Goal: Information Seeking & Learning: Learn about a topic

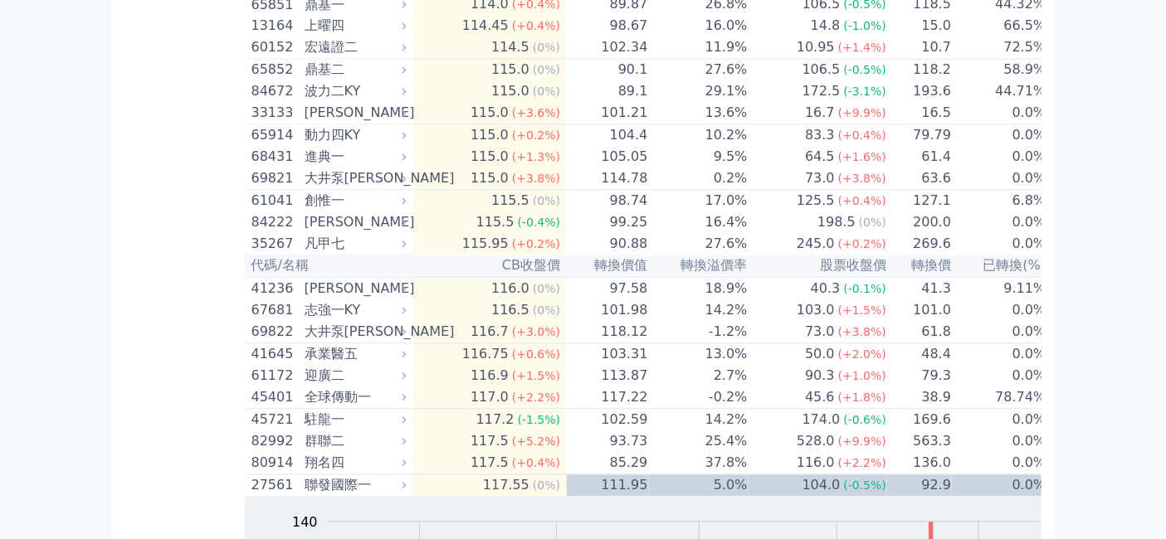
scroll to position [5349, 0]
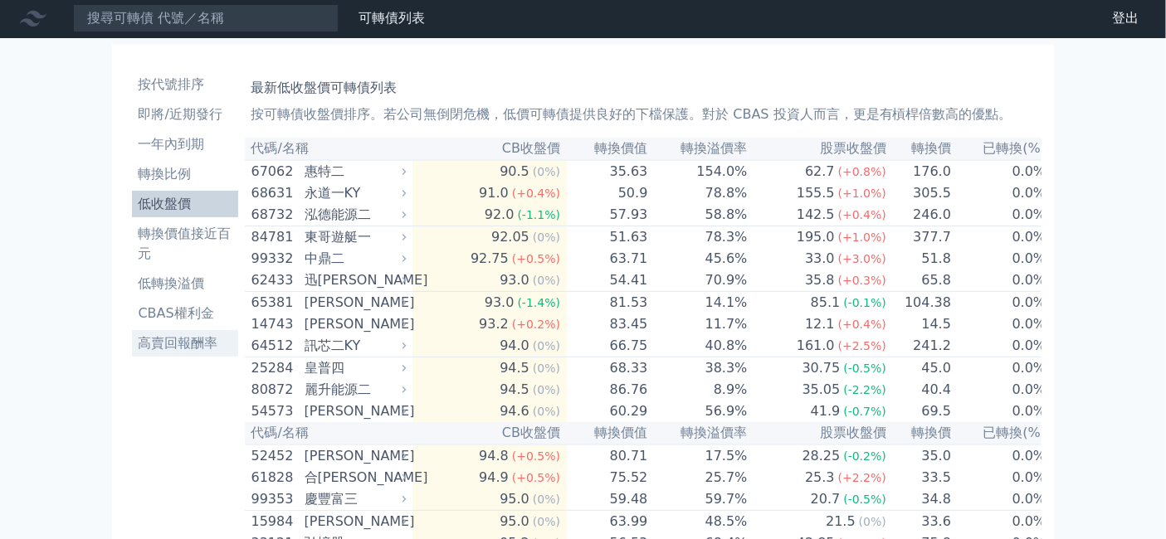
scroll to position [0, 0]
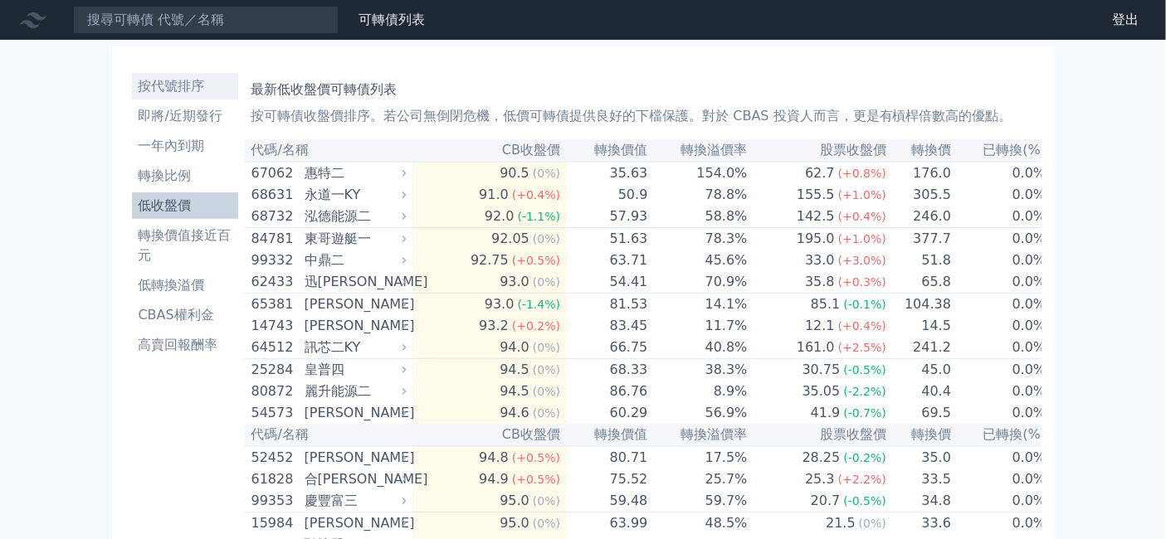
click at [132, 96] on li "按代號排序" at bounding box center [185, 86] width 106 height 20
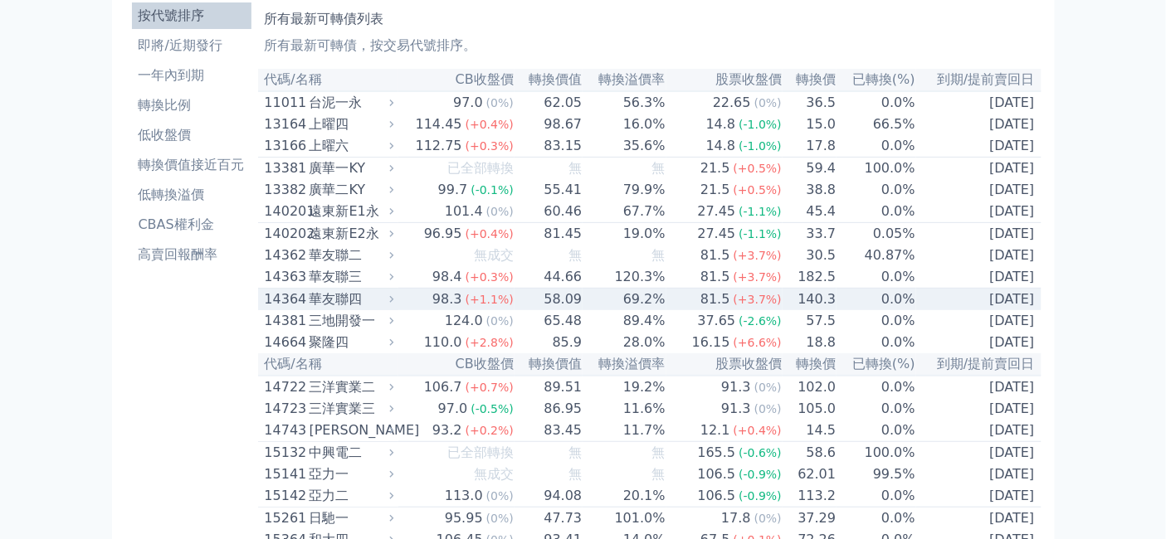
scroll to position [92, 0]
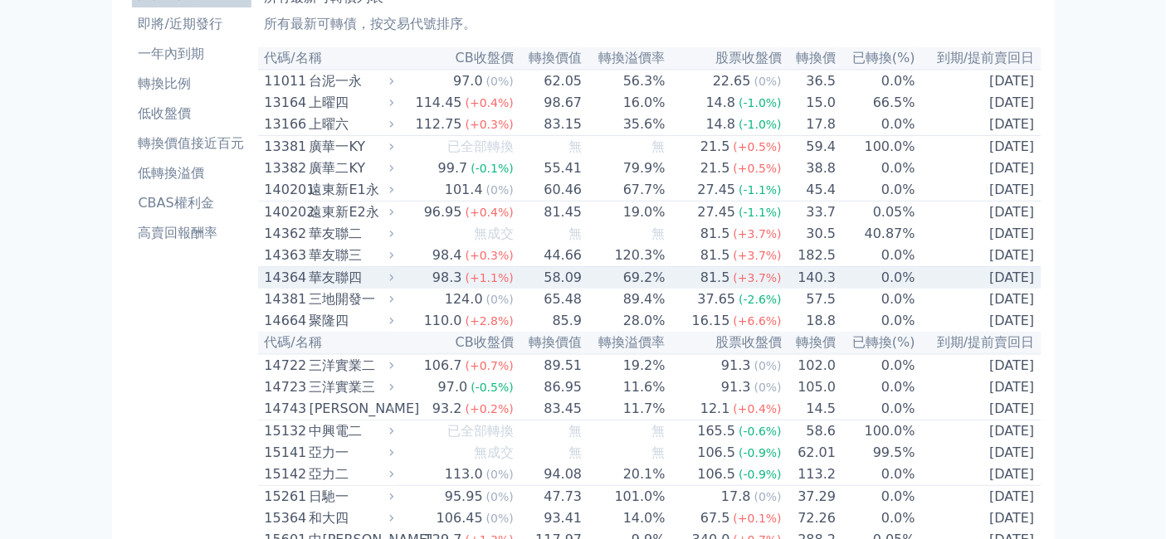
click at [310, 288] on div "華友聯四" at bounding box center [350, 278] width 81 height 20
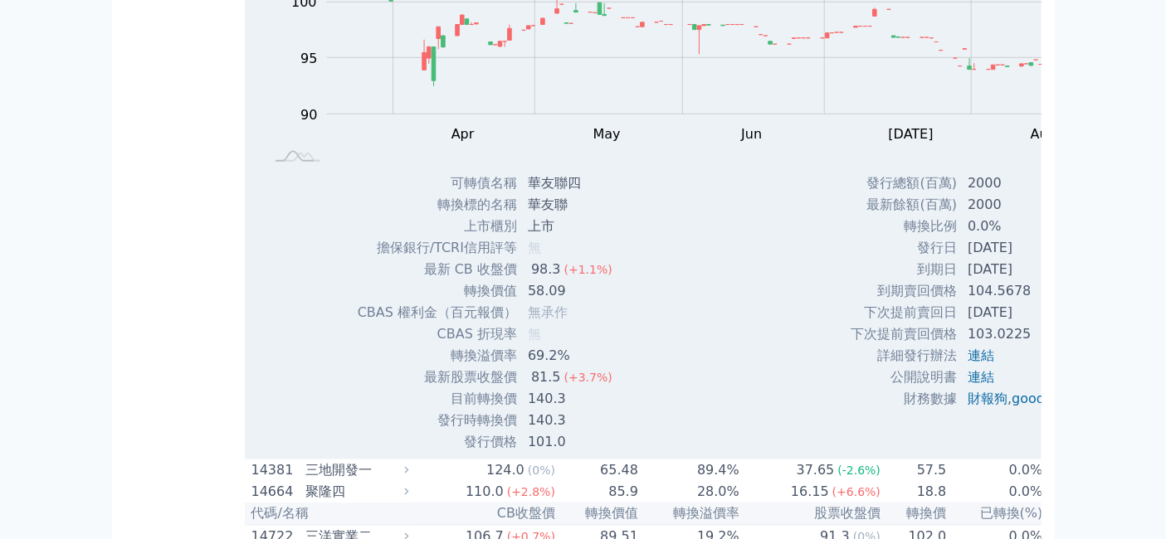
scroll to position [184, 0]
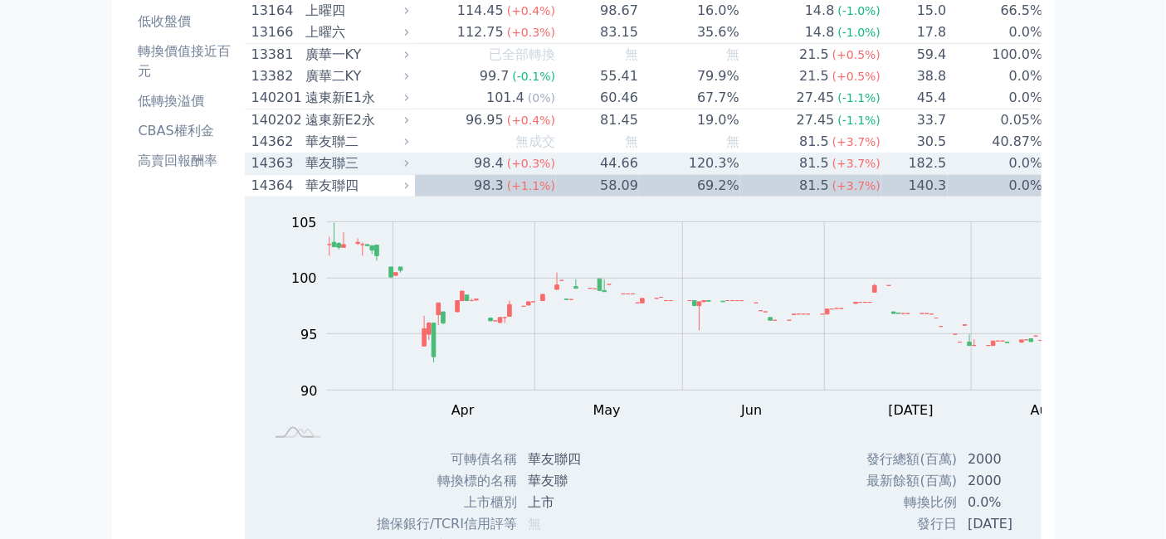
click at [305, 173] on div "華友聯三" at bounding box center [355, 164] width 100 height 20
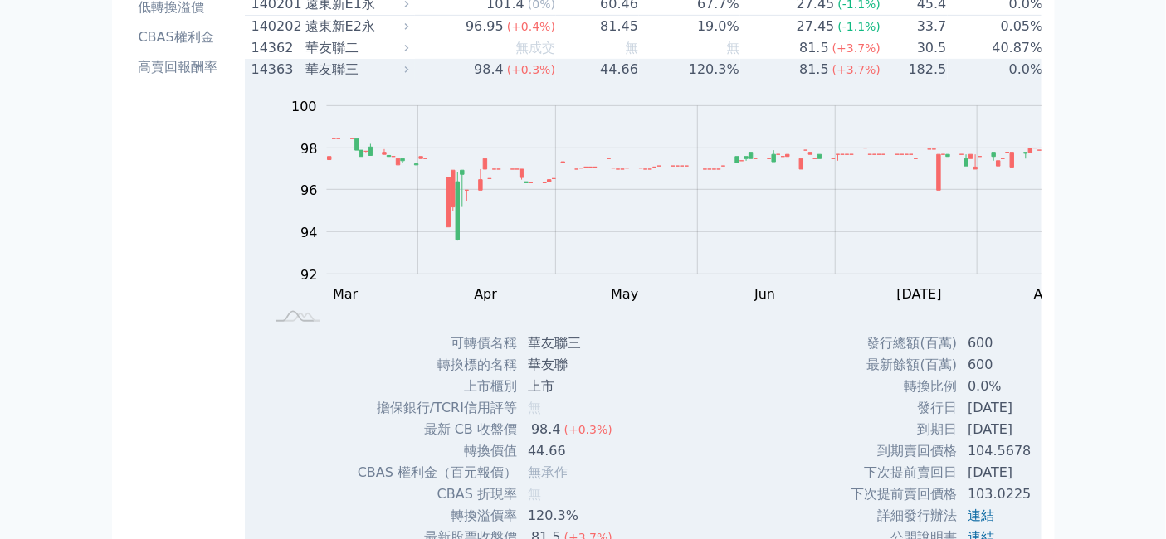
scroll to position [276, 0]
click at [305, 81] on div "華友聯三" at bounding box center [355, 71] width 100 height 20
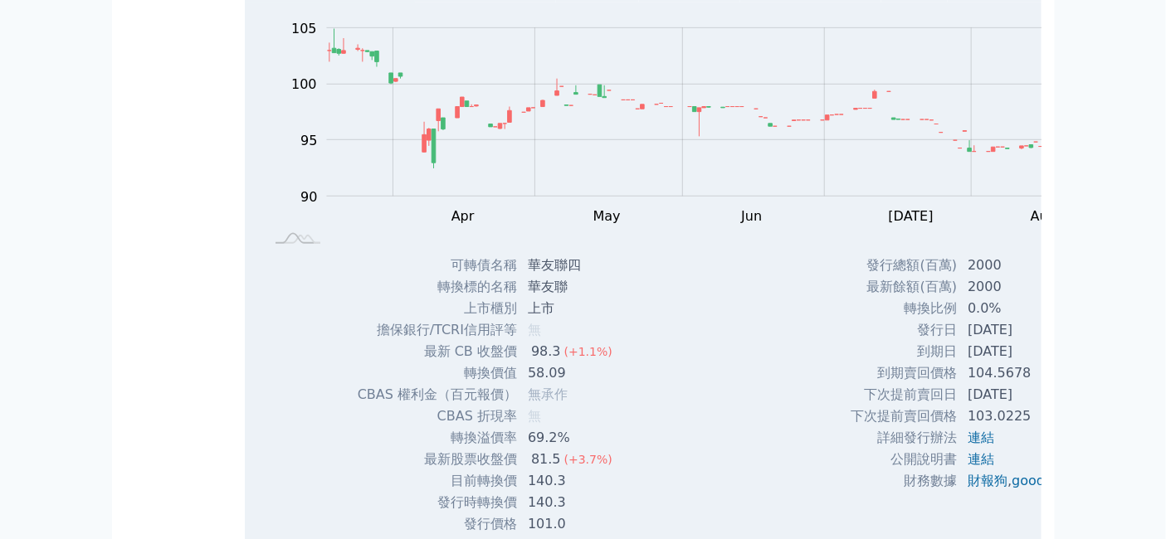
scroll to position [461, 0]
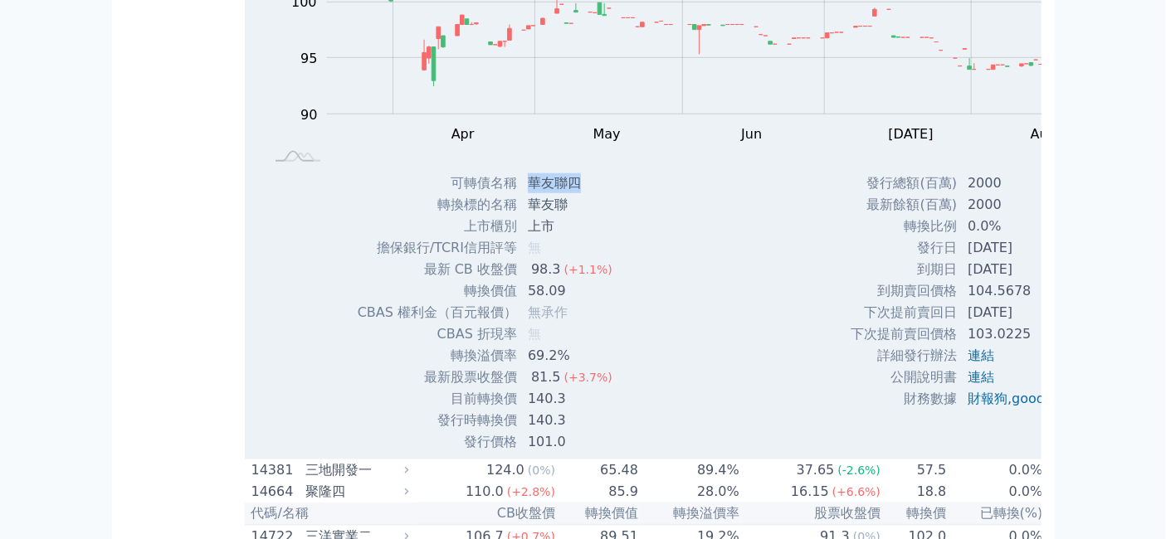
drag, startPoint x: 491, startPoint y: 305, endPoint x: 545, endPoint y: 316, distance: 55.2
click at [545, 194] on td "華友聯四" at bounding box center [572, 184] width 108 height 22
drag, startPoint x: 172, startPoint y: 269, endPoint x: 179, endPoint y: 257, distance: 13.8
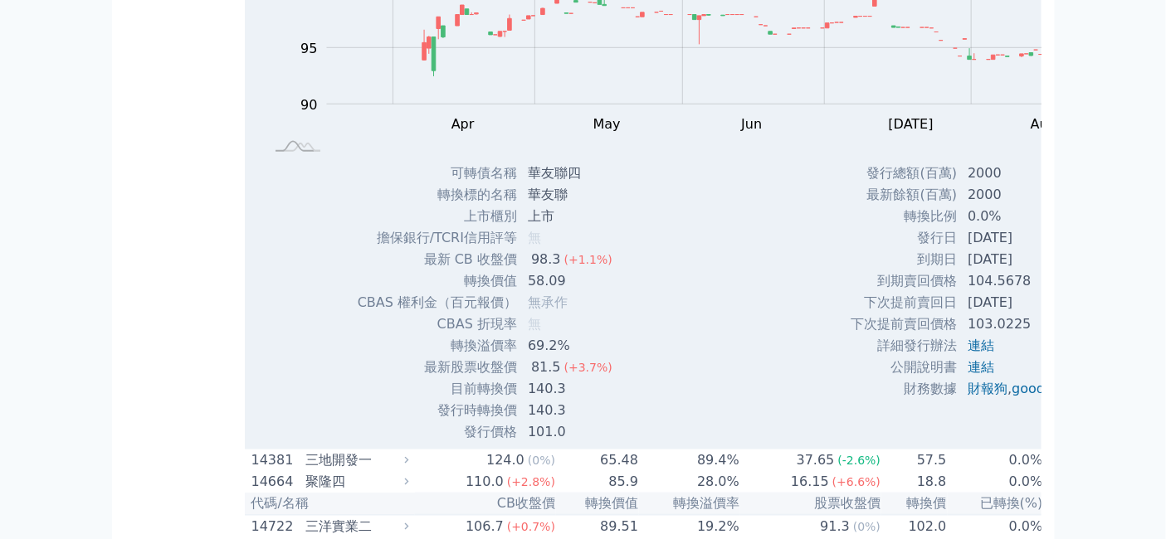
scroll to position [645, 0]
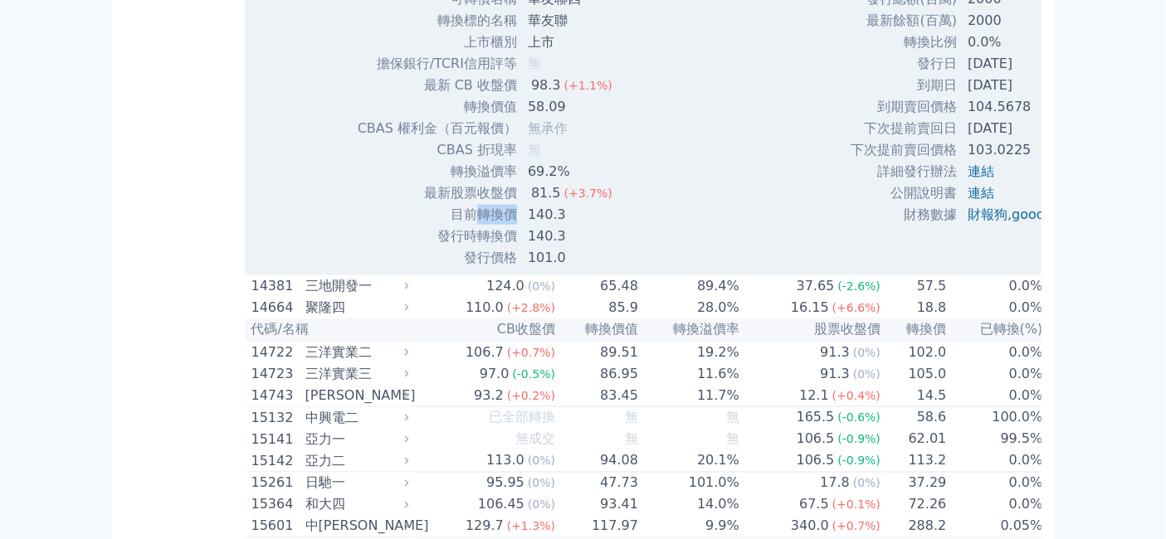
drag, startPoint x: 427, startPoint y: 394, endPoint x: 466, endPoint y: 390, distance: 38.4
click at [466, 226] on td "目前轉換價" at bounding box center [437, 215] width 161 height 22
copy td "轉換價"
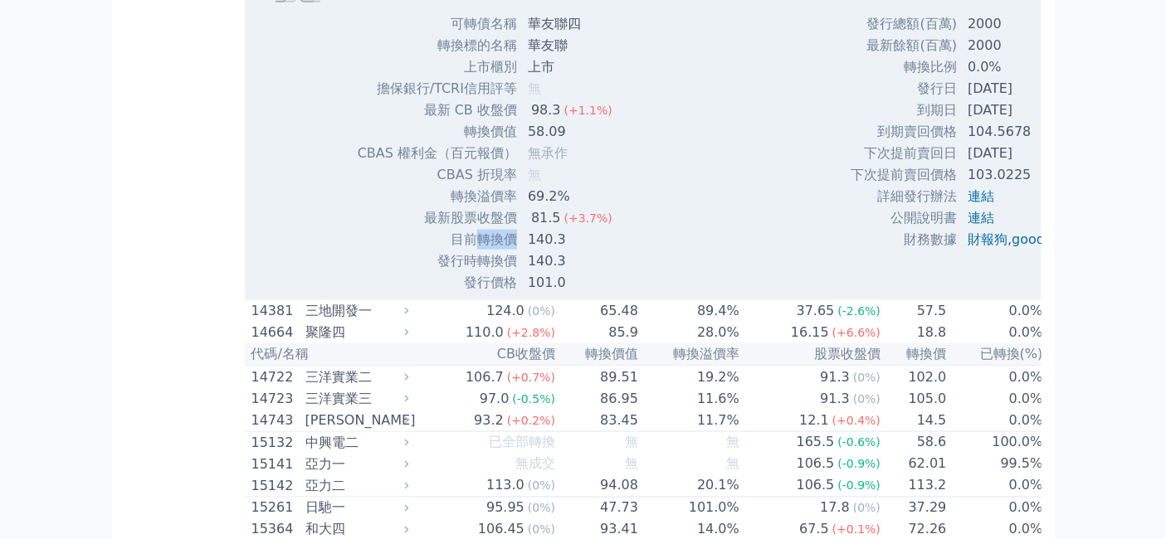
scroll to position [737, 0]
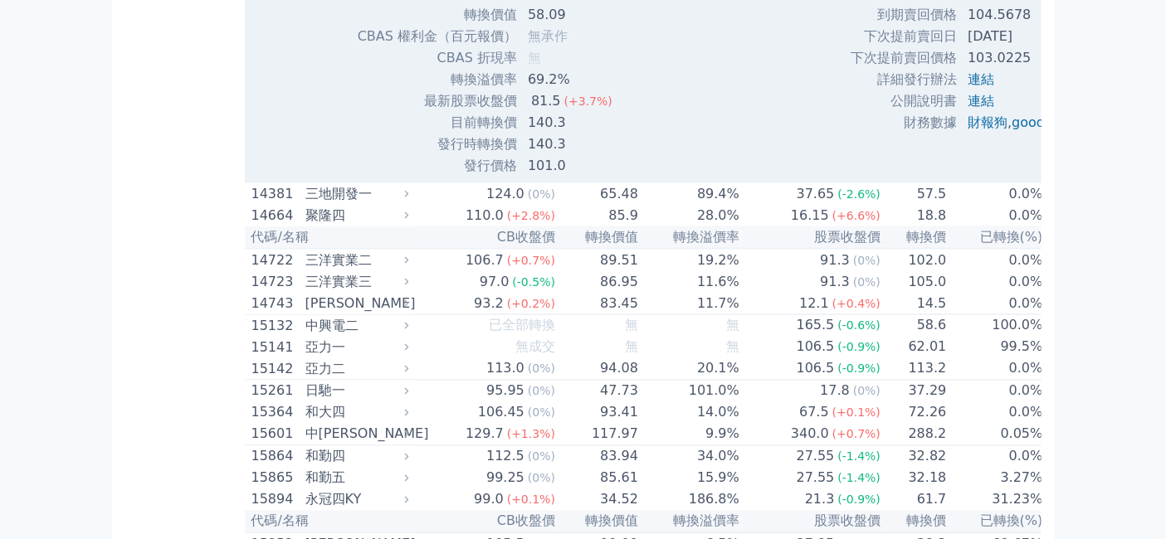
drag, startPoint x: 487, startPoint y: 55, endPoint x: 527, endPoint y: 58, distance: 40.0
